Goal: Task Accomplishment & Management: Manage account settings

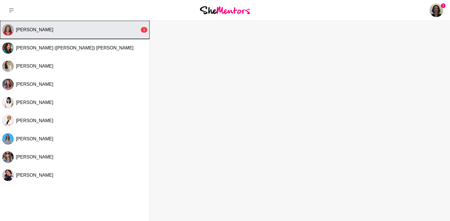
click at [55, 30] on div "[PERSON_NAME]" at bounding box center [78, 30] width 124 height 6
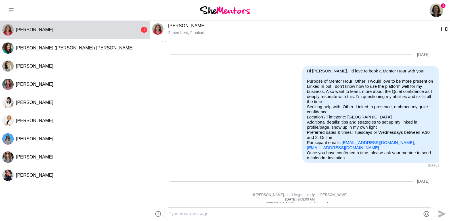
scroll to position [446, 0]
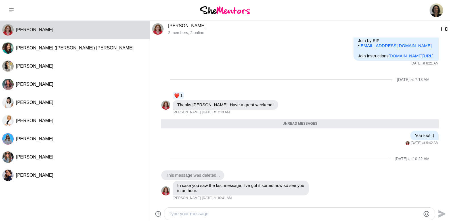
click at [219, 211] on textarea "Type your message" at bounding box center [295, 214] width 252 height 7
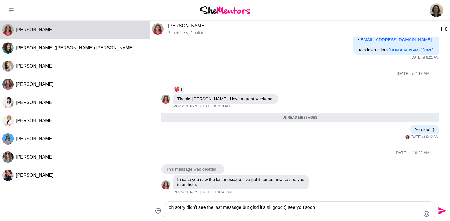
type textarea "oh sorry didn't see the last message but glad it's all good :) see you soon !"
click at [444, 210] on icon "Send" at bounding box center [441, 210] width 9 height 9
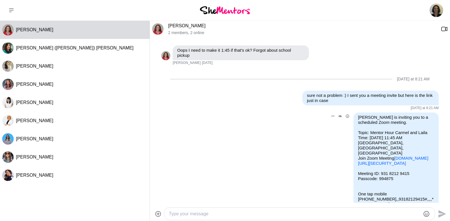
scroll to position [247, 0]
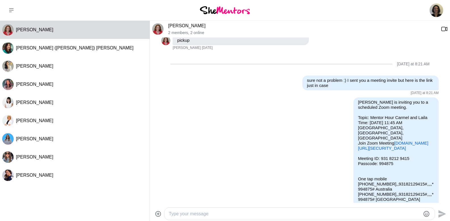
click at [188, 25] on link "[PERSON_NAME]" at bounding box center [187, 25] width 38 height 5
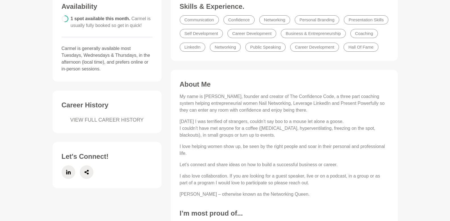
scroll to position [176, 0]
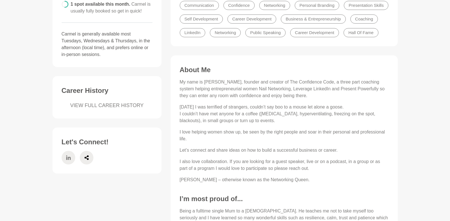
click at [66, 161] on span at bounding box center [69, 158] width 14 height 14
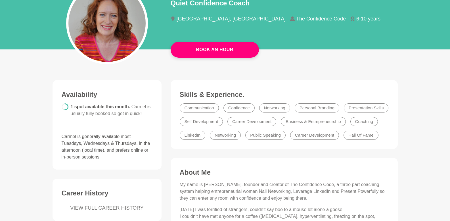
scroll to position [0, 0]
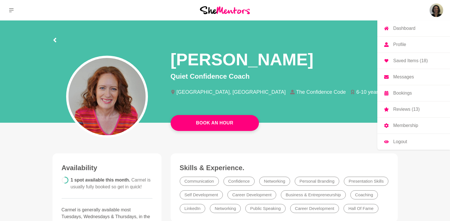
click at [403, 47] on p "Profile" at bounding box center [400, 44] width 13 height 5
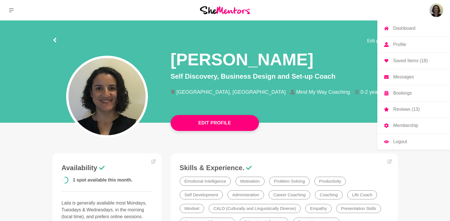
click at [401, 45] on p "Profile" at bounding box center [400, 44] width 13 height 5
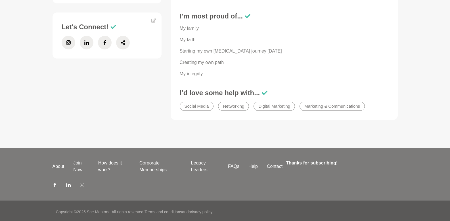
scroll to position [304, 0]
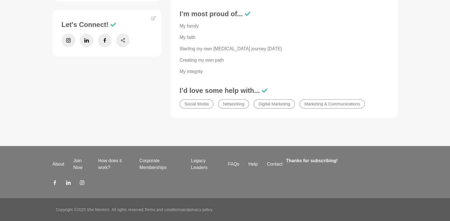
click at [120, 40] on span at bounding box center [123, 41] width 14 height 14
click at [68, 43] on icon at bounding box center [68, 41] width 5 height 14
click at [90, 44] on span at bounding box center [87, 41] width 14 height 14
click at [154, 18] on icon at bounding box center [153, 18] width 5 height 4
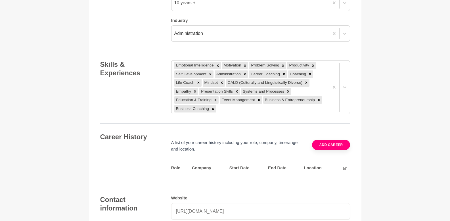
scroll to position [796, 0]
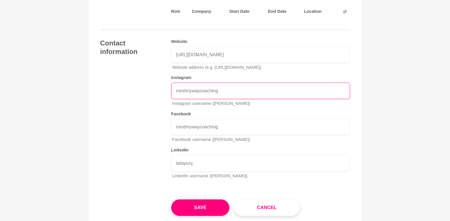
drag, startPoint x: 229, startPoint y: 90, endPoint x: 158, endPoint y: 90, distance: 71.0
click at [158, 90] on div "Contact information Website [URL][DOMAIN_NAME] Website address (e.g. [URL][DOMA…" at bounding box center [225, 111] width 250 height 145
paste input "[URL][DOMAIN_NAME]"
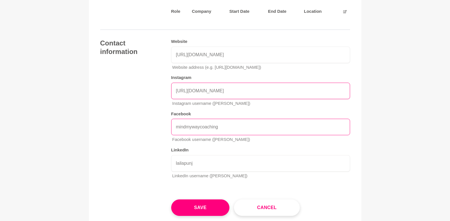
type input "[URL][DOMAIN_NAME]"
drag, startPoint x: 222, startPoint y: 127, endPoint x: 163, endPoint y: 126, distance: 58.8
click at [163, 126] on div "Contact information Website [URL][DOMAIN_NAME] Website address (e.g. [URL][DOMA…" at bounding box center [225, 111] width 250 height 145
